Goal: Transaction & Acquisition: Download file/media

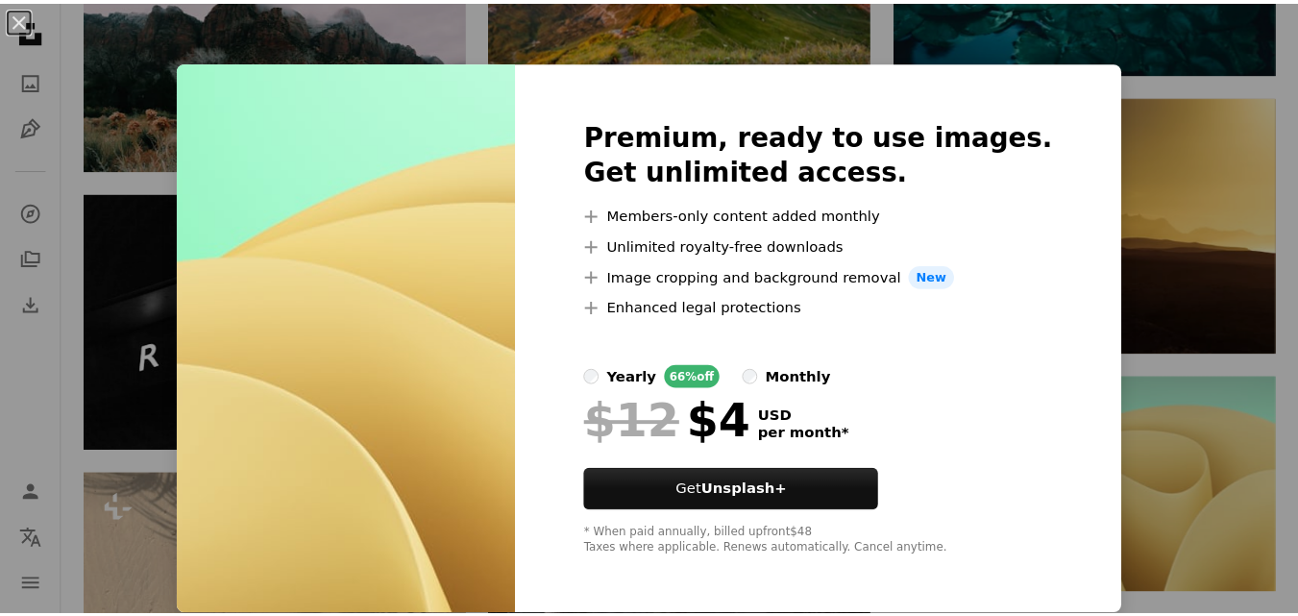
scroll to position [16626, 0]
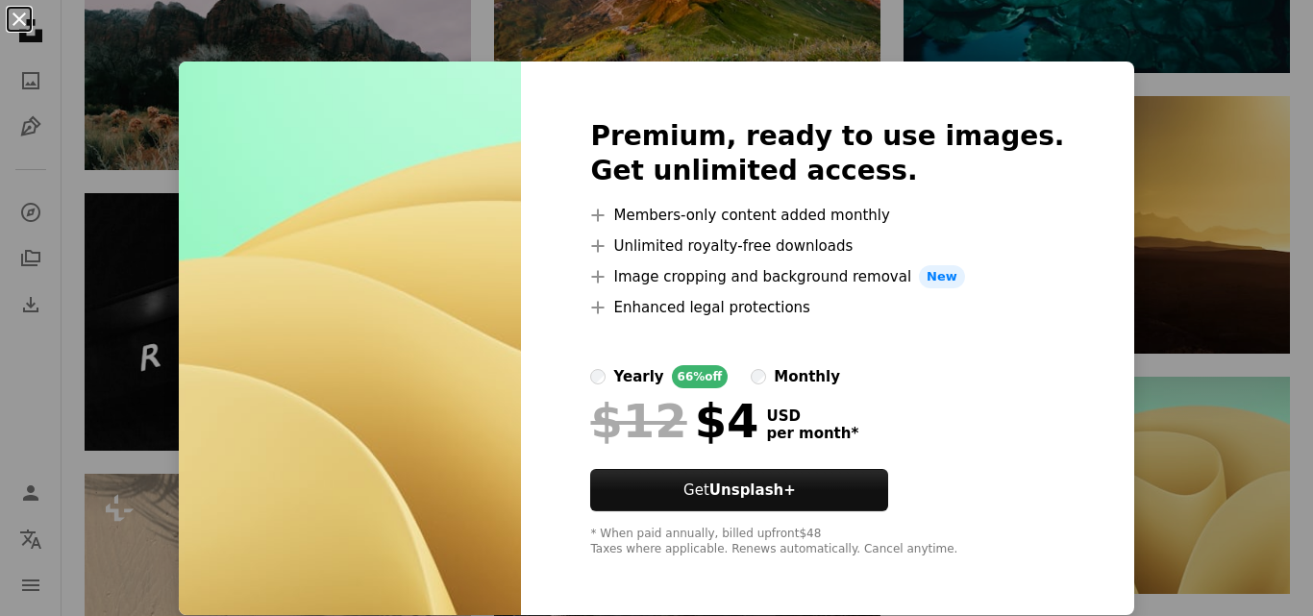
click at [9, 17] on button "An X shape" at bounding box center [19, 19] width 23 height 23
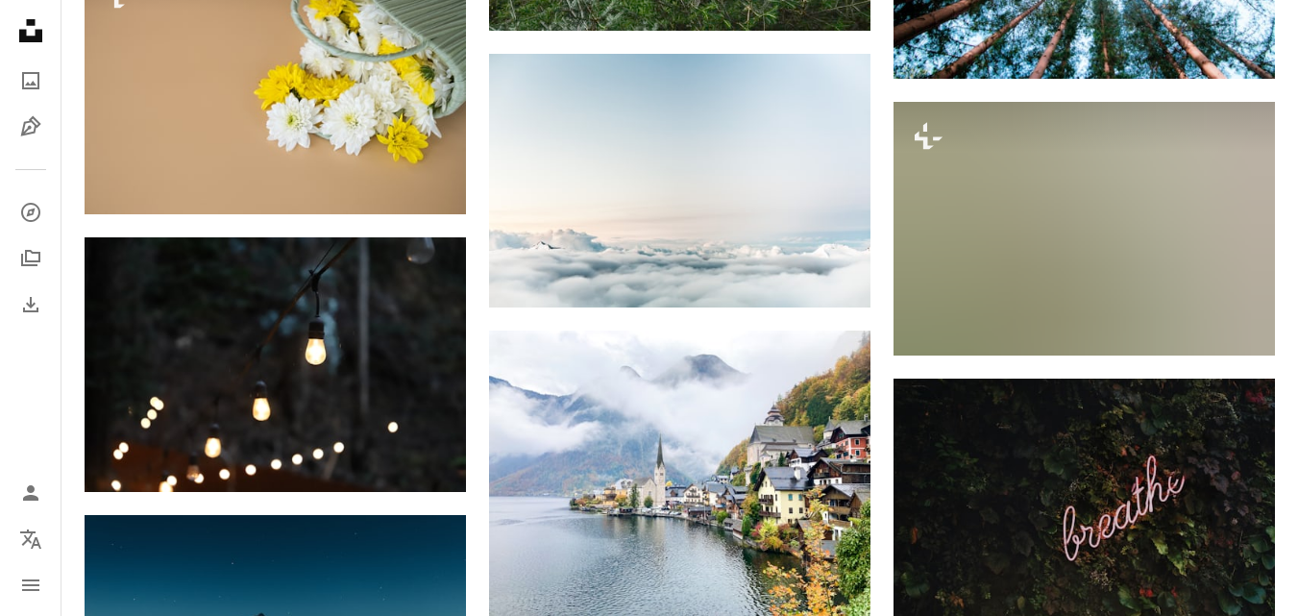
scroll to position [20950, 0]
